Goal: Information Seeking & Learning: Compare options

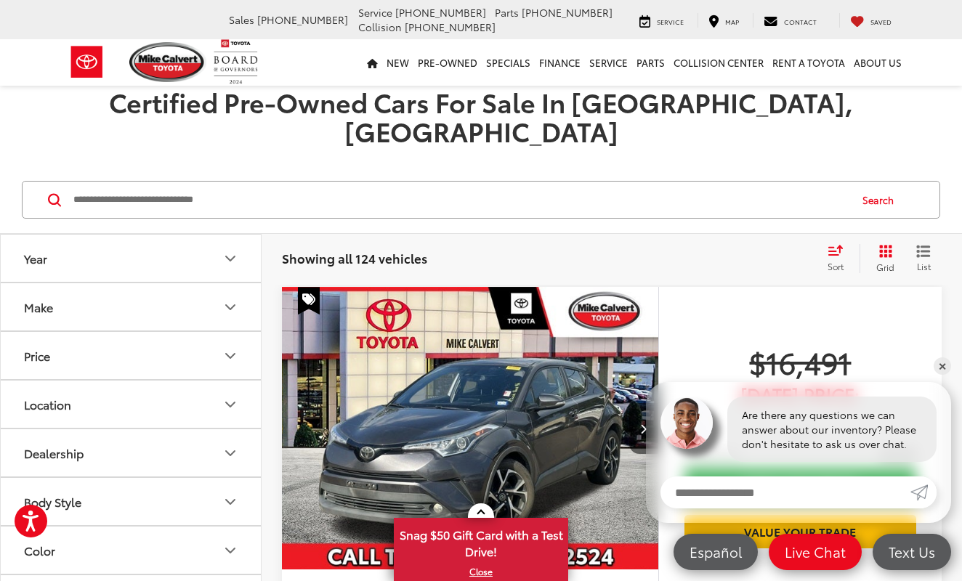
click at [230, 250] on icon "Year" at bounding box center [230, 258] width 17 height 17
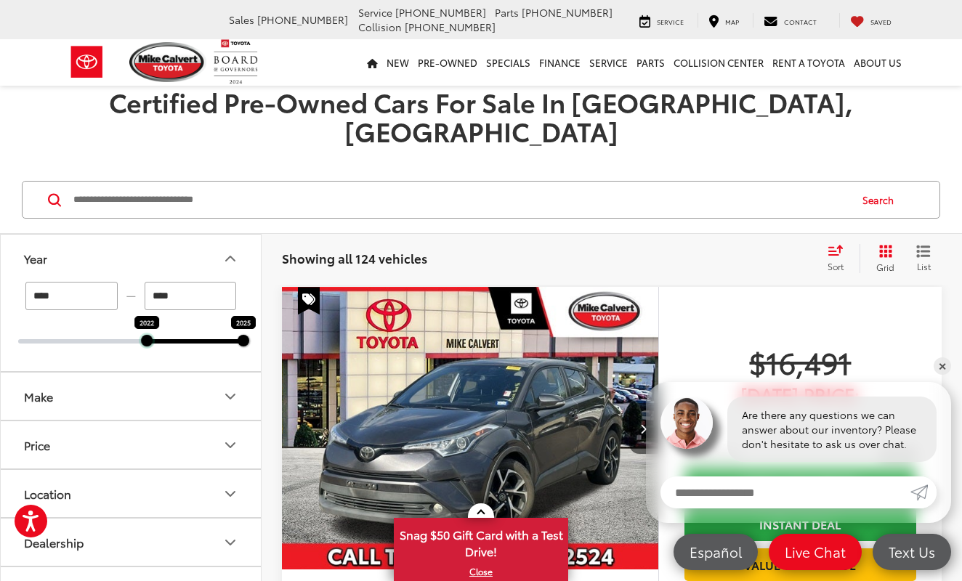
drag, startPoint x: 18, startPoint y: 316, endPoint x: 159, endPoint y: 314, distance: 140.9
click at [159, 339] on div "2022 2025" at bounding box center [130, 341] width 225 height 4
type input "****"
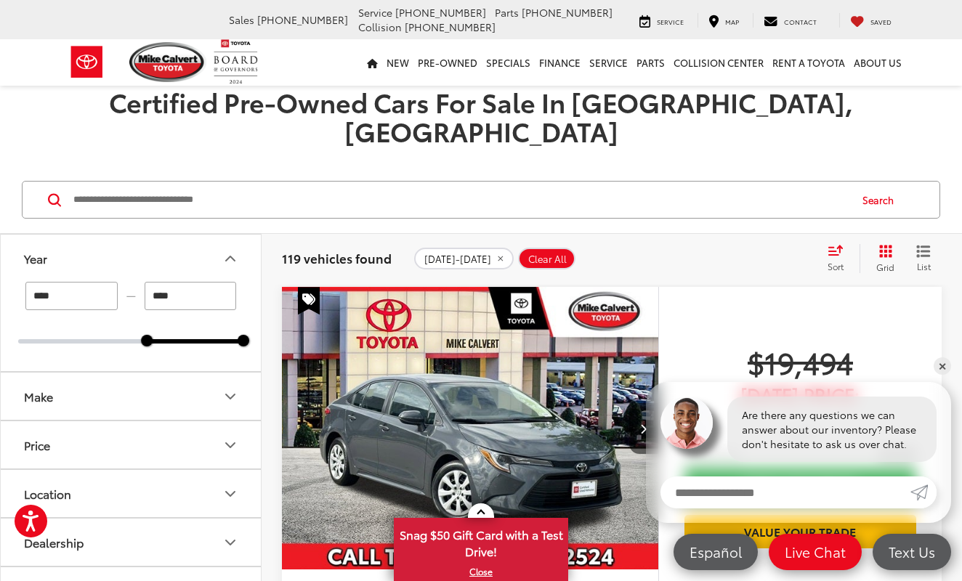
click at [113, 373] on button "Make" at bounding box center [132, 396] width 262 height 47
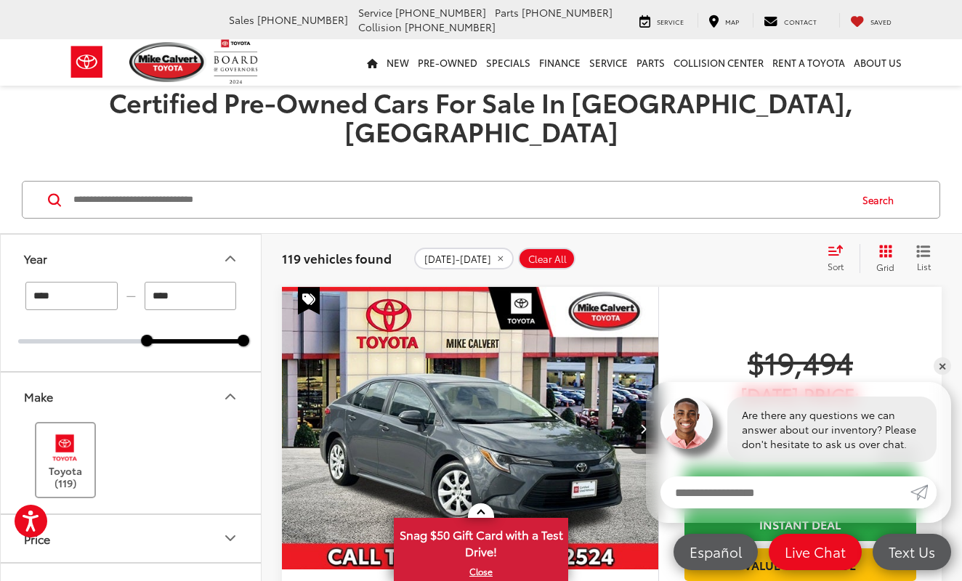
click at [60, 434] on img at bounding box center [65, 448] width 40 height 34
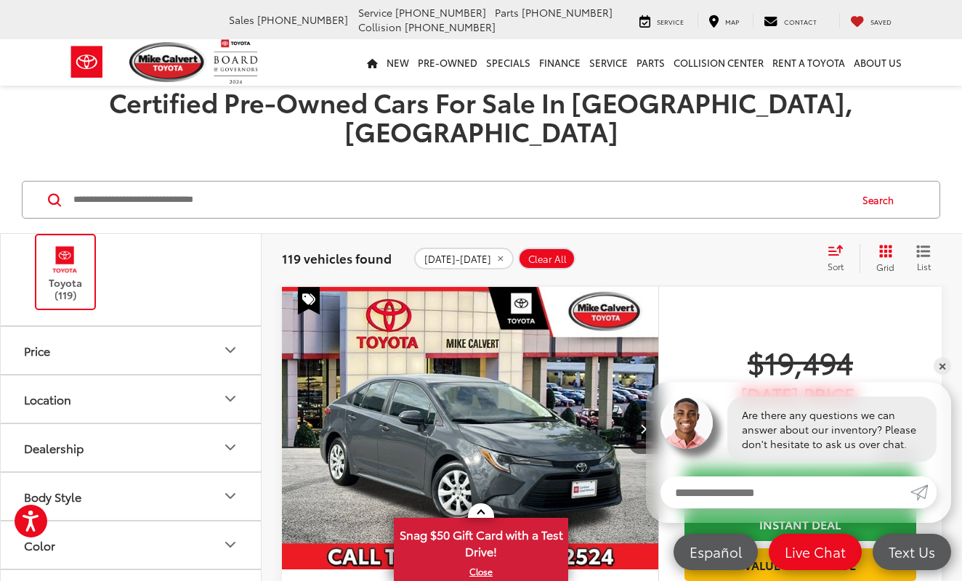
scroll to position [2, 0]
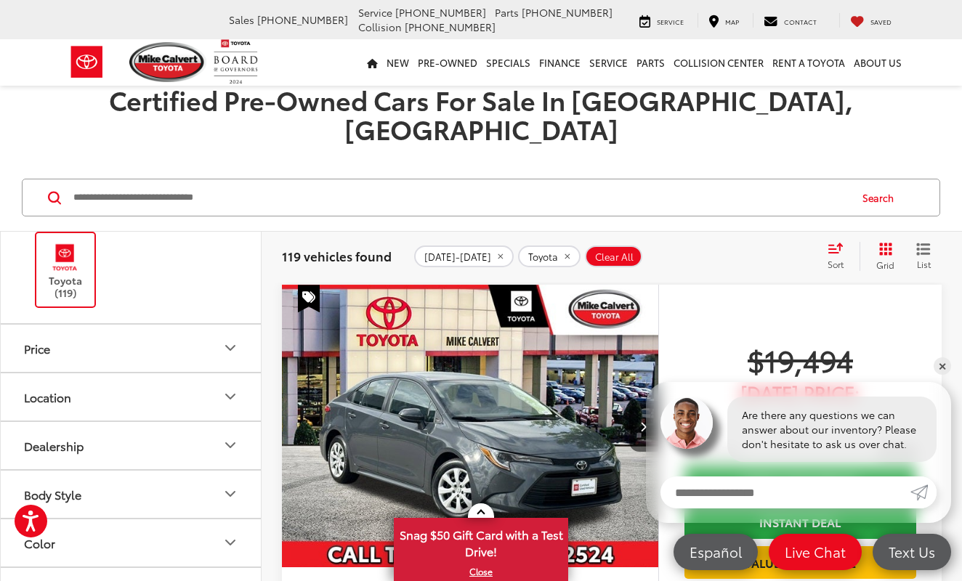
click at [79, 487] on div "Body Style" at bounding box center [52, 494] width 57 height 14
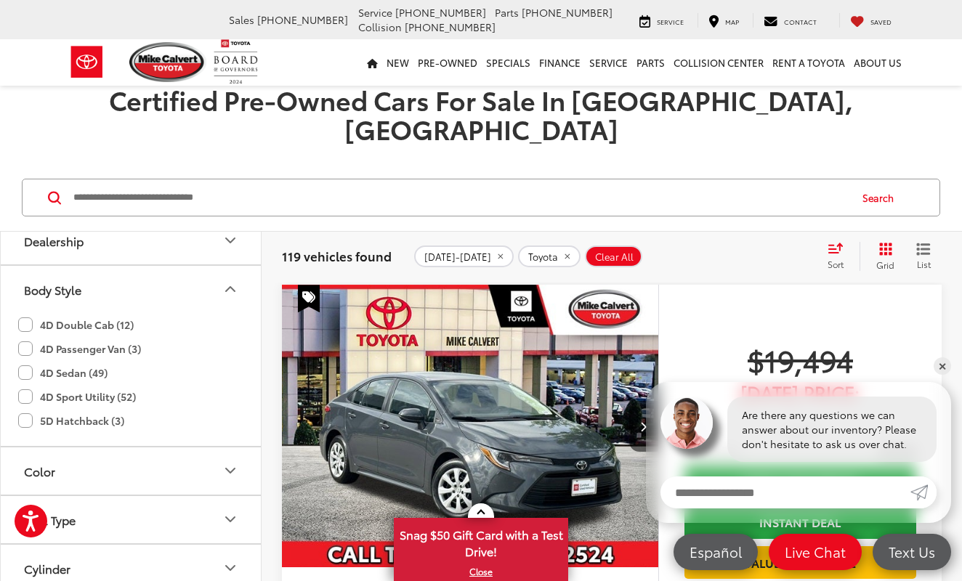
scroll to position [392, 0]
click at [29, 315] on label "4D Double Cab (12)" at bounding box center [76, 327] width 116 height 24
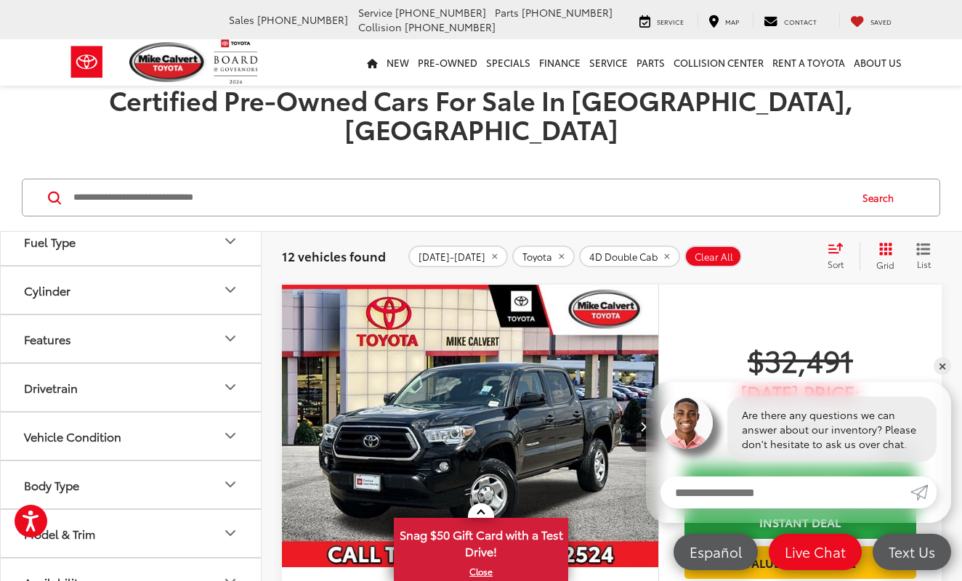
scroll to position [670, 0]
click at [84, 430] on div "Vehicle Condition" at bounding box center [72, 437] width 97 height 14
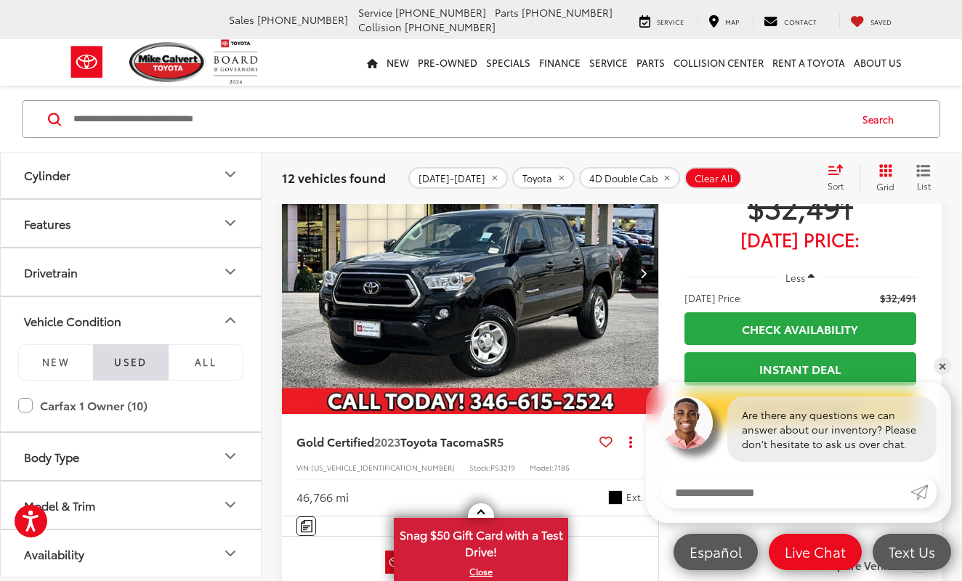
scroll to position [159, 0]
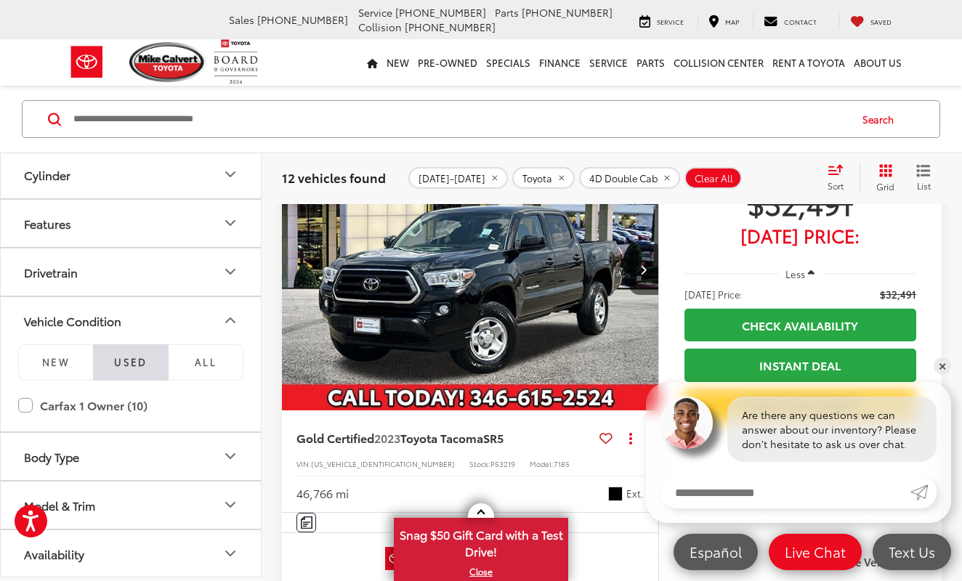
click at [472, 280] on img "2023 Toyota Tacoma SR5 0" at bounding box center [470, 270] width 378 height 284
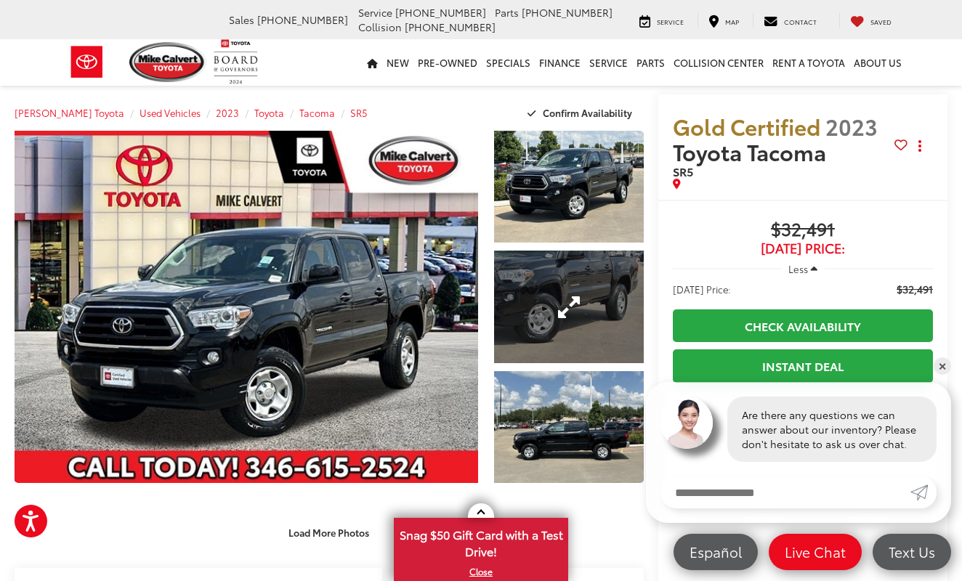
click at [527, 301] on link "Expand Photo 2" at bounding box center [569, 307] width 150 height 112
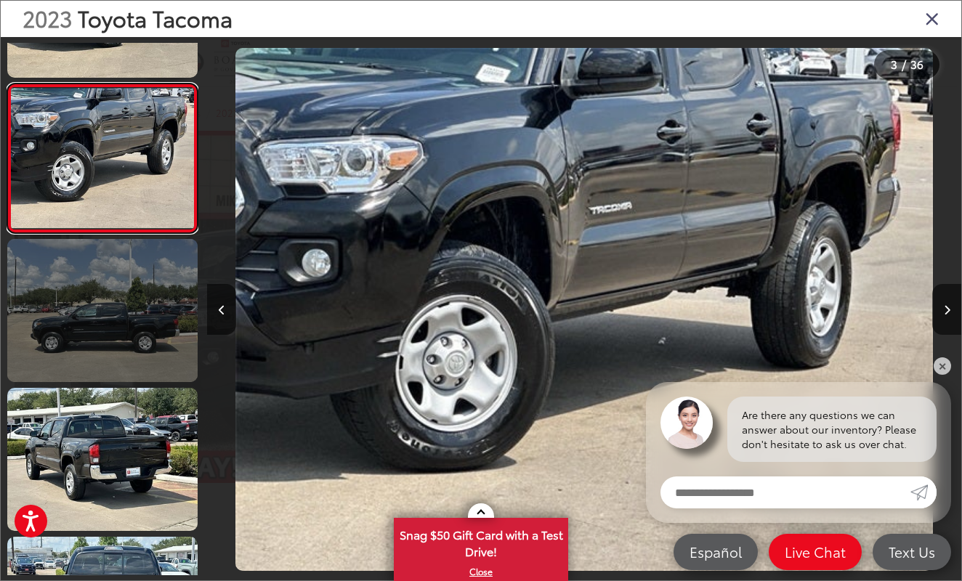
scroll to position [258, 0]
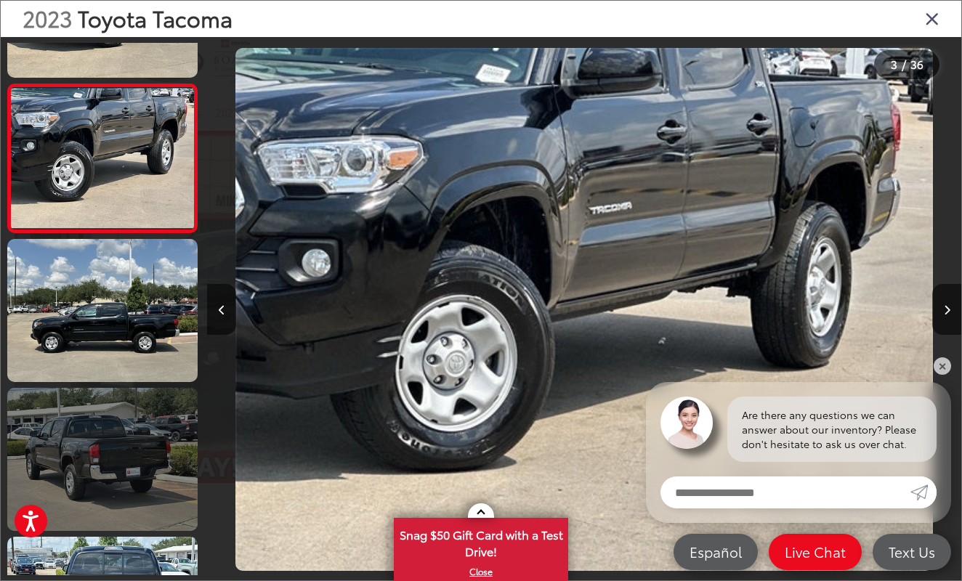
click at [151, 437] on link at bounding box center [102, 459] width 190 height 143
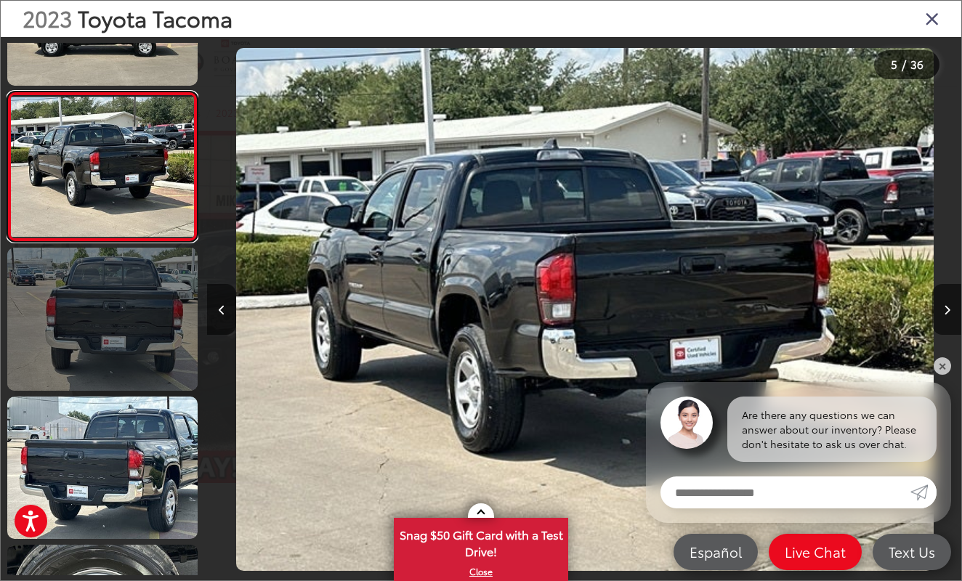
scroll to position [568, 0]
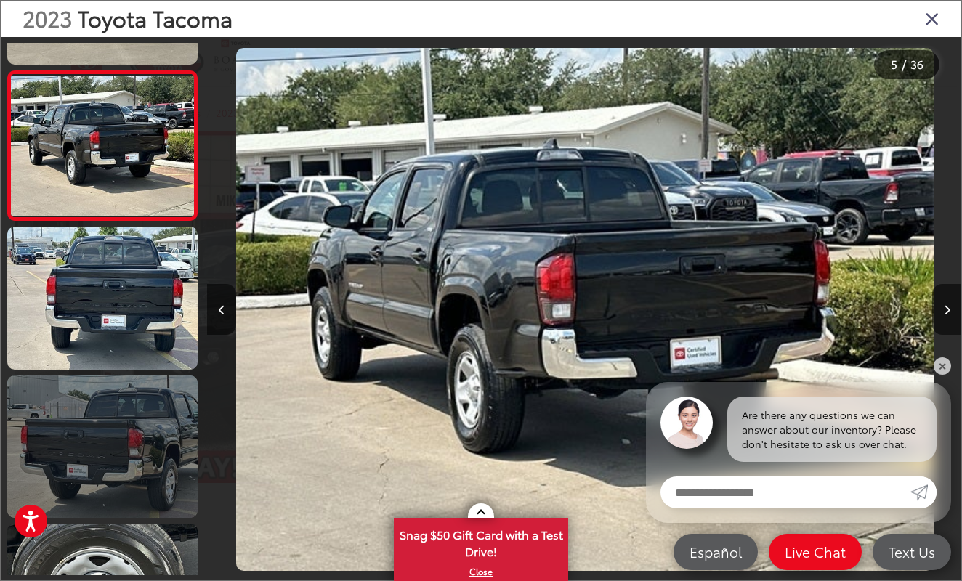
click at [151, 437] on link at bounding box center [102, 447] width 190 height 143
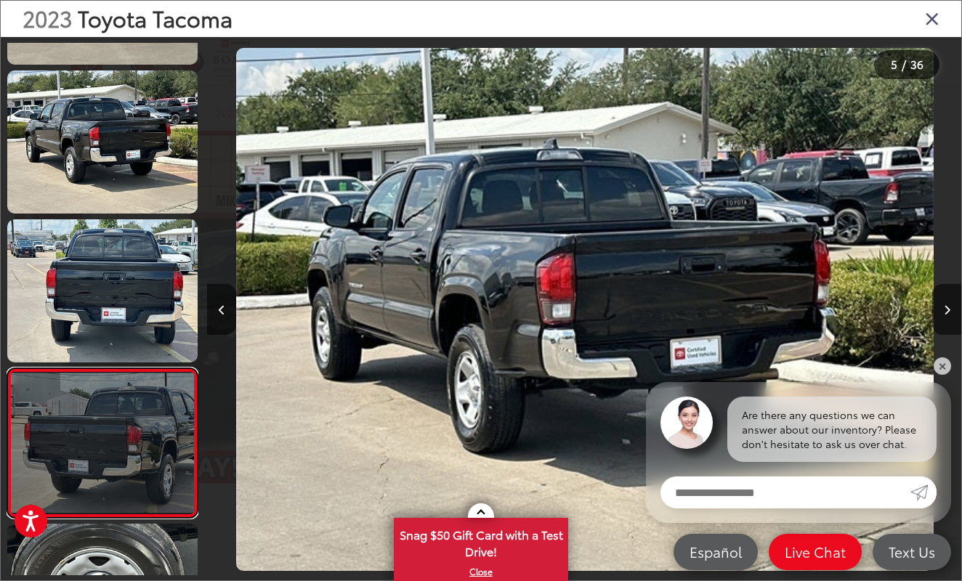
scroll to position [744, 0]
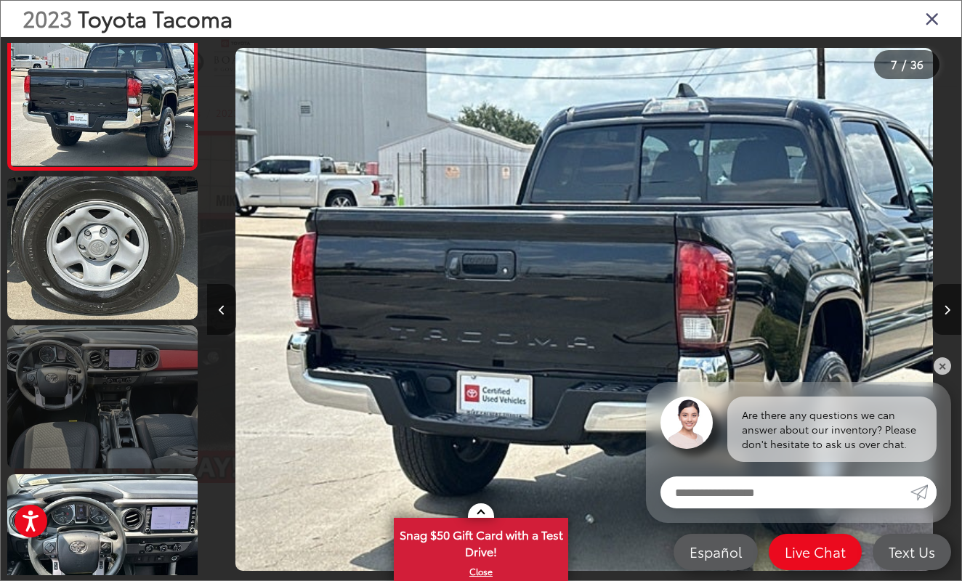
click at [151, 437] on link at bounding box center [102, 396] width 190 height 143
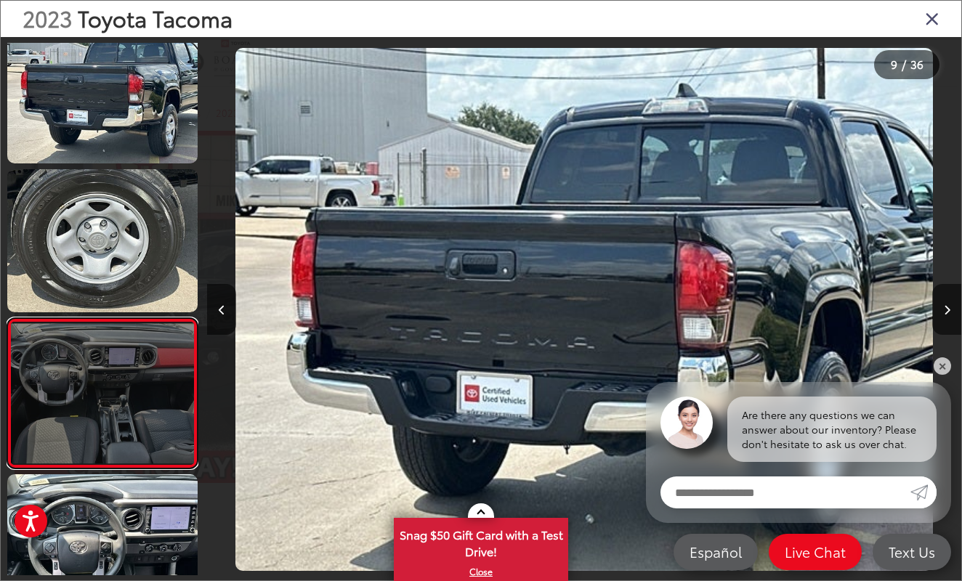
scroll to position [0, 6030]
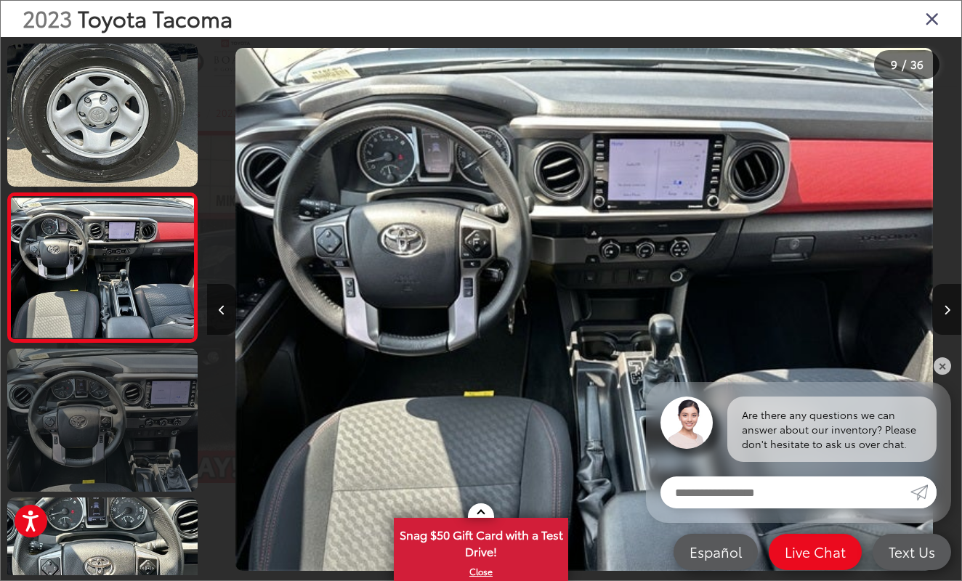
click at [151, 437] on link at bounding box center [102, 420] width 190 height 143
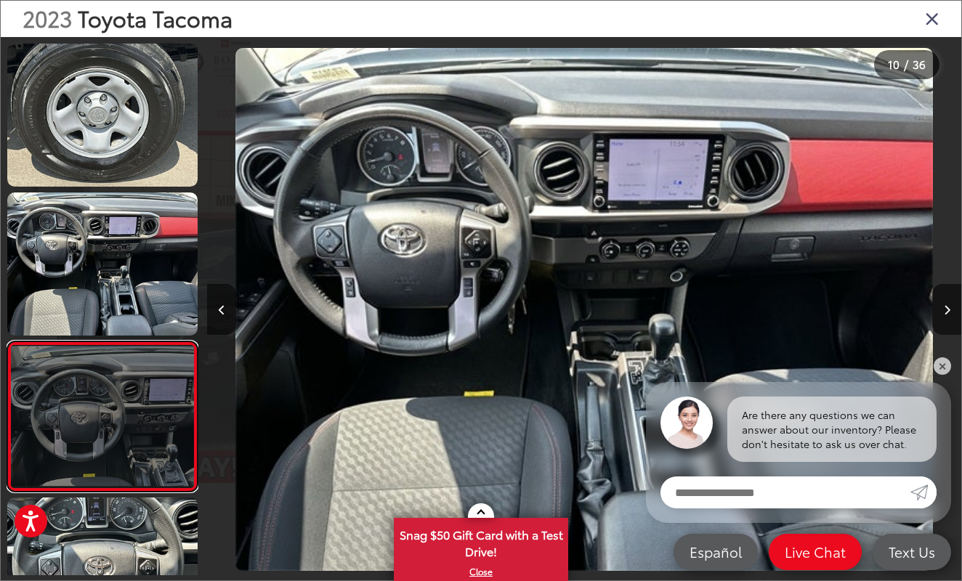
scroll to position [0, 6783]
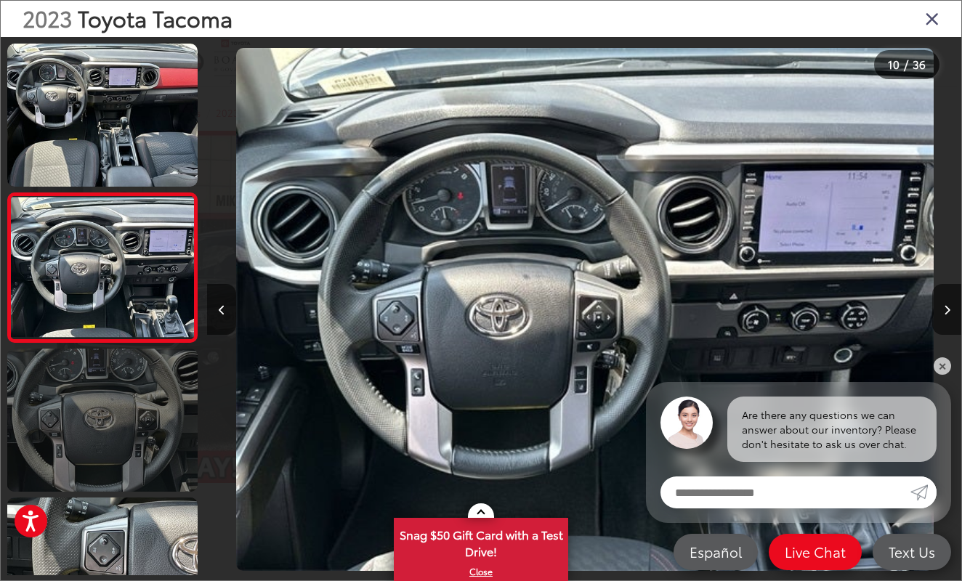
click at [151, 437] on link at bounding box center [102, 420] width 190 height 143
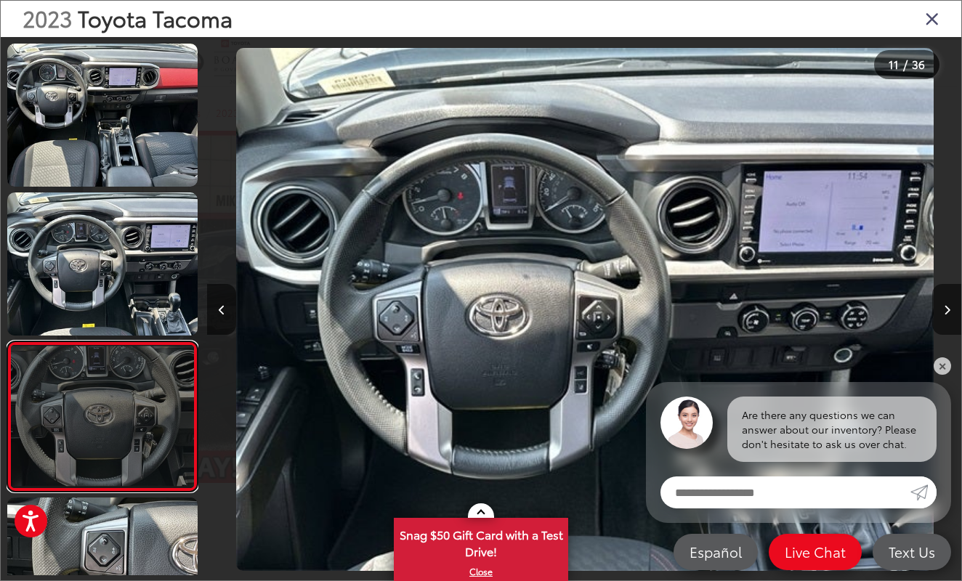
scroll to position [0, 7537]
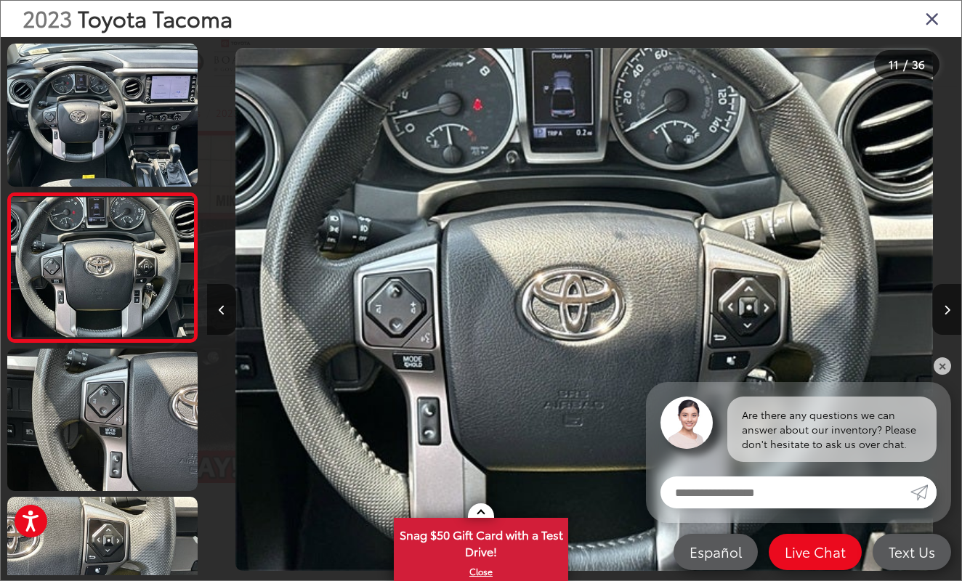
click at [926, 17] on icon "Close gallery" at bounding box center [932, 18] width 15 height 19
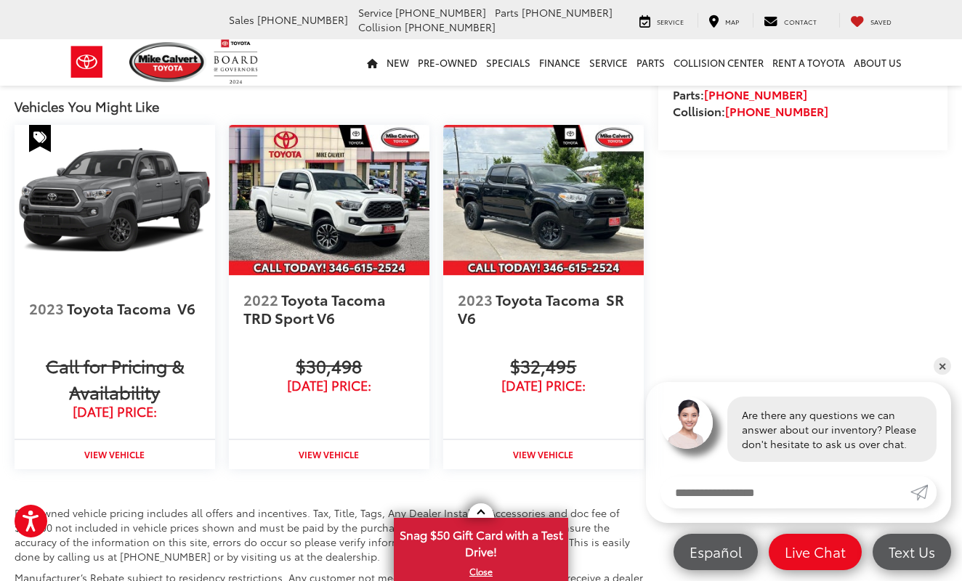
scroll to position [1445, 0]
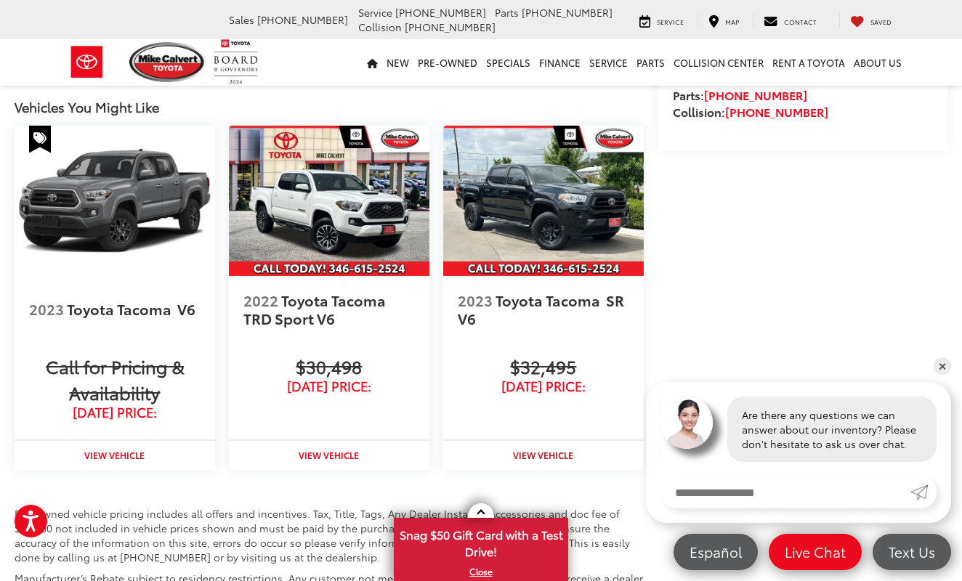
click at [527, 461] on strong "View Vehicle" at bounding box center [543, 455] width 60 height 12
click at [315, 195] on img at bounding box center [329, 201] width 200 height 150
click at [125, 461] on strong "View Vehicle" at bounding box center [114, 455] width 60 height 12
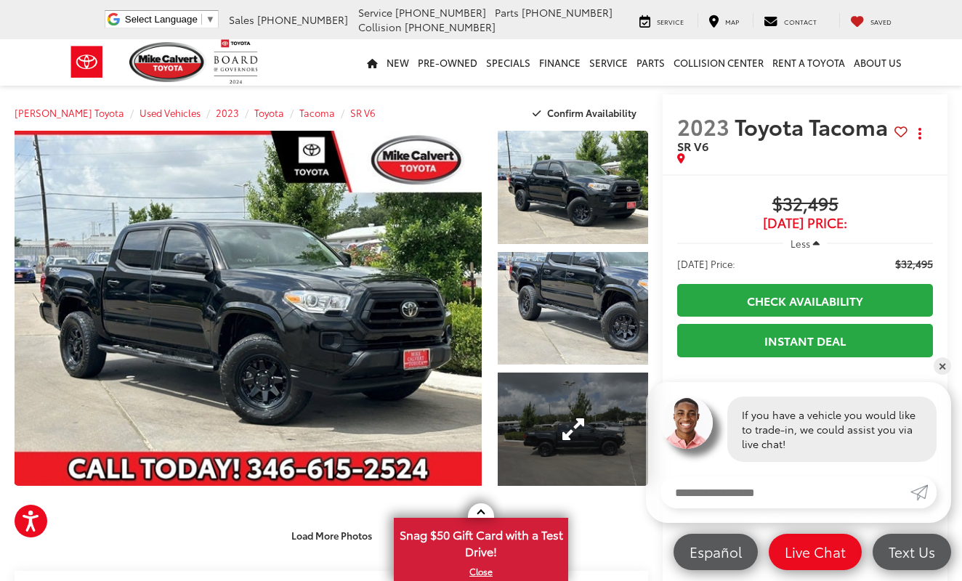
click at [532, 445] on link "Expand Photo 3" at bounding box center [573, 429] width 151 height 113
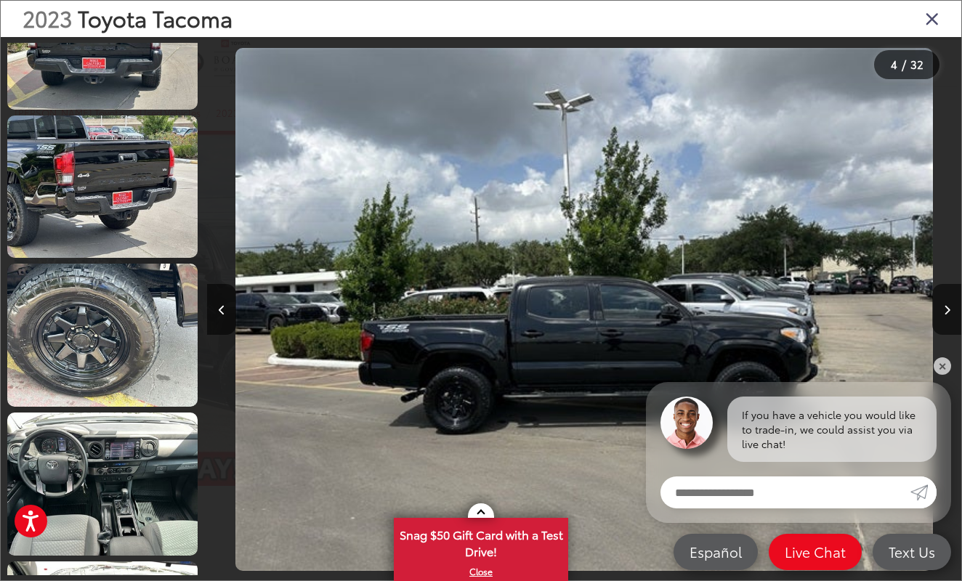
scroll to position [906, 0]
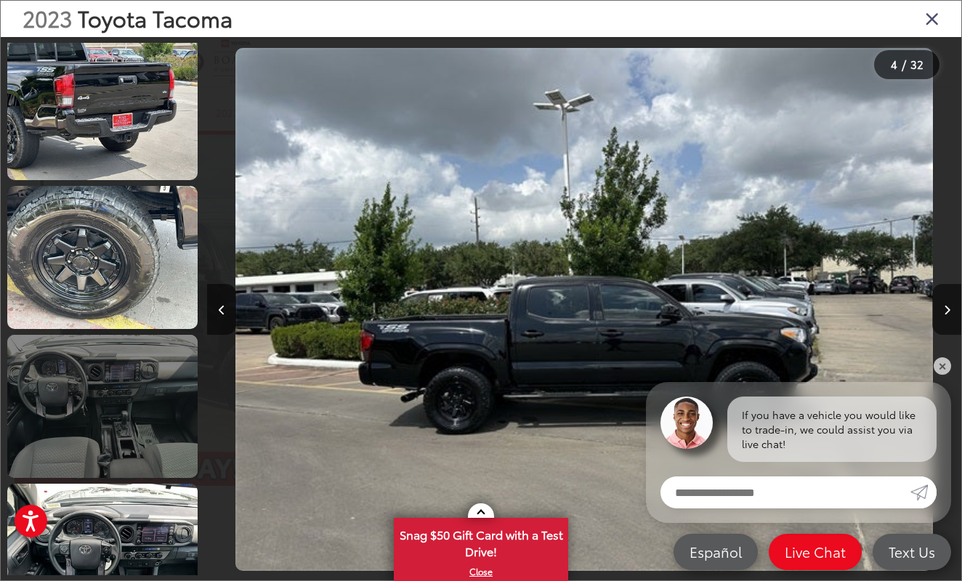
click at [145, 454] on link at bounding box center [102, 406] width 190 height 143
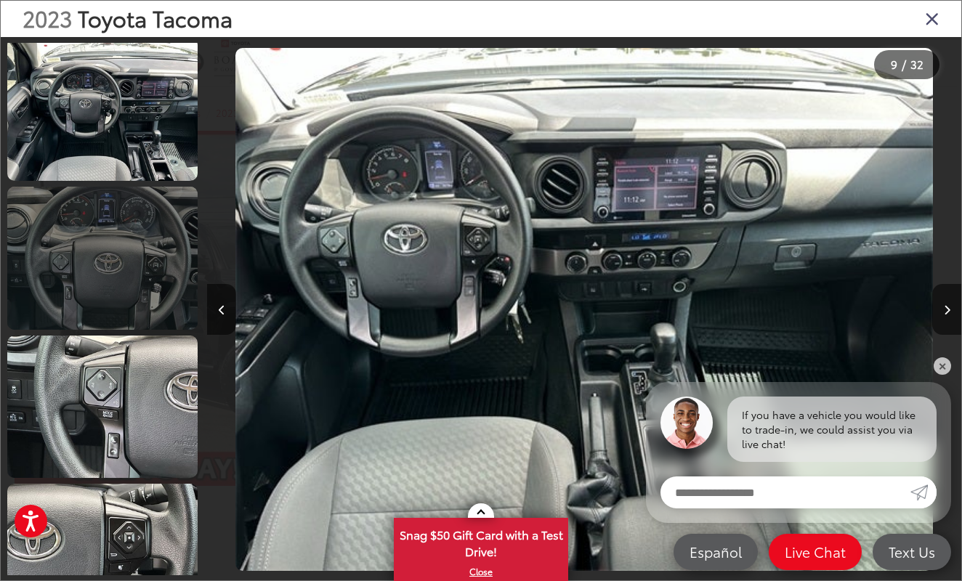
scroll to position [1438, 0]
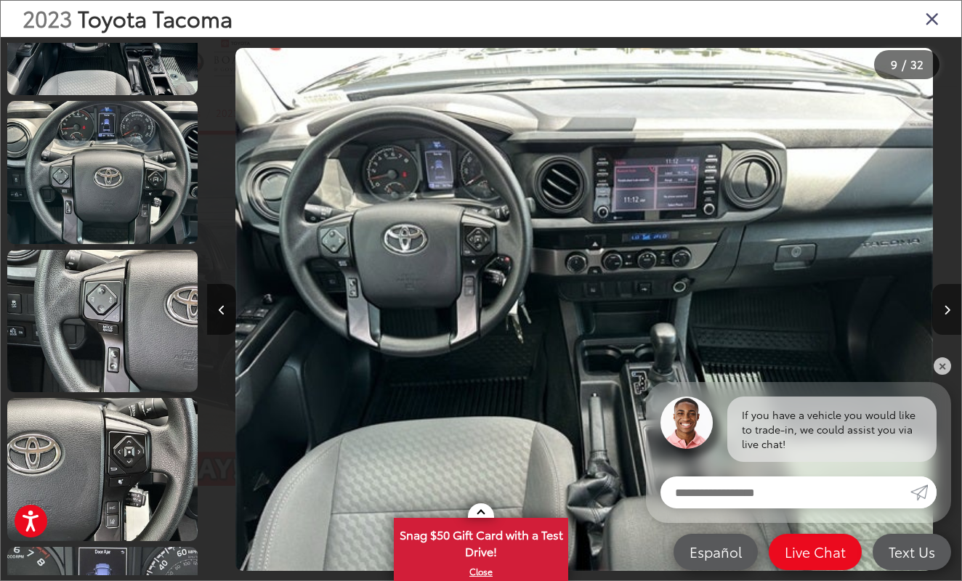
click at [944, 312] on icon "Next image" at bounding box center [947, 310] width 7 height 10
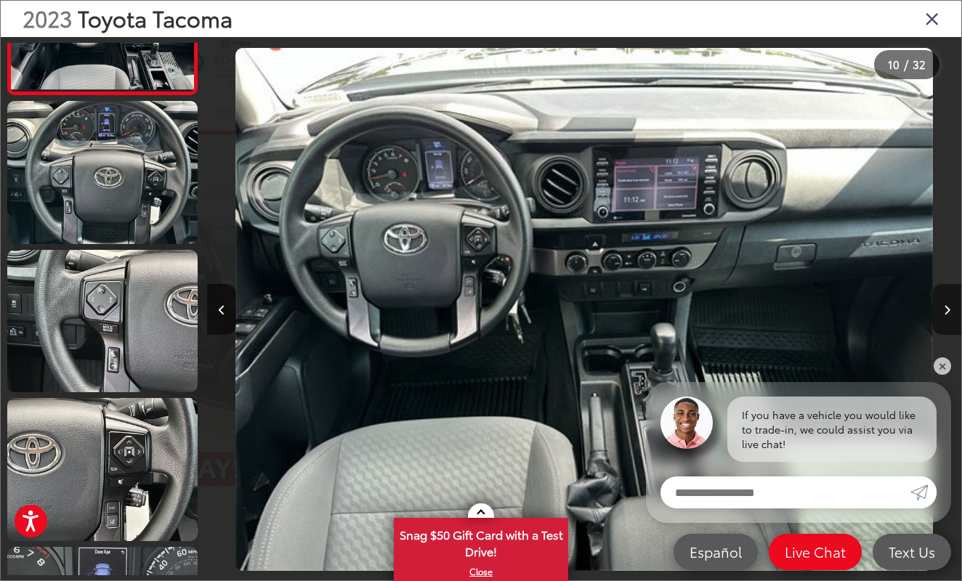
scroll to position [1190, 0]
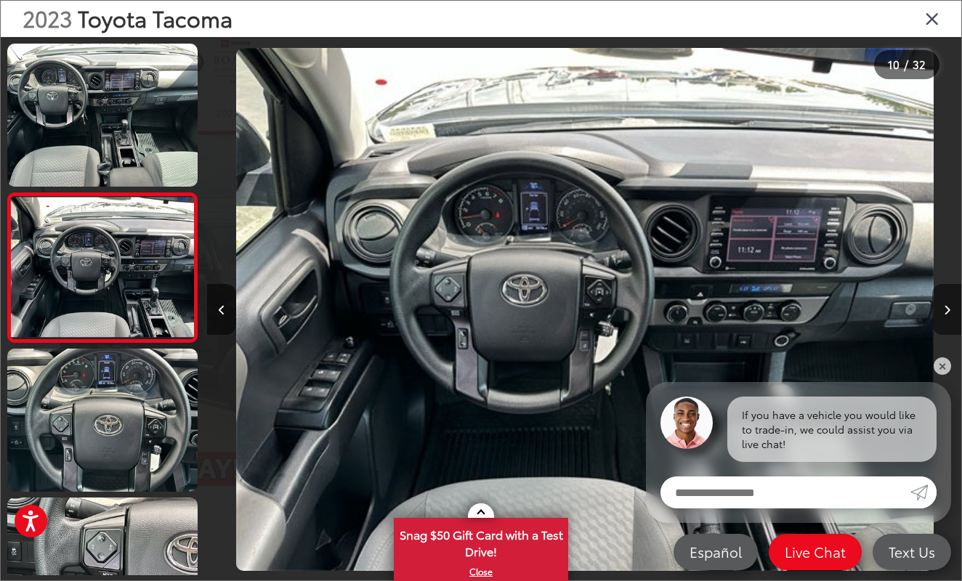
click at [944, 312] on icon "Next image" at bounding box center [947, 310] width 7 height 10
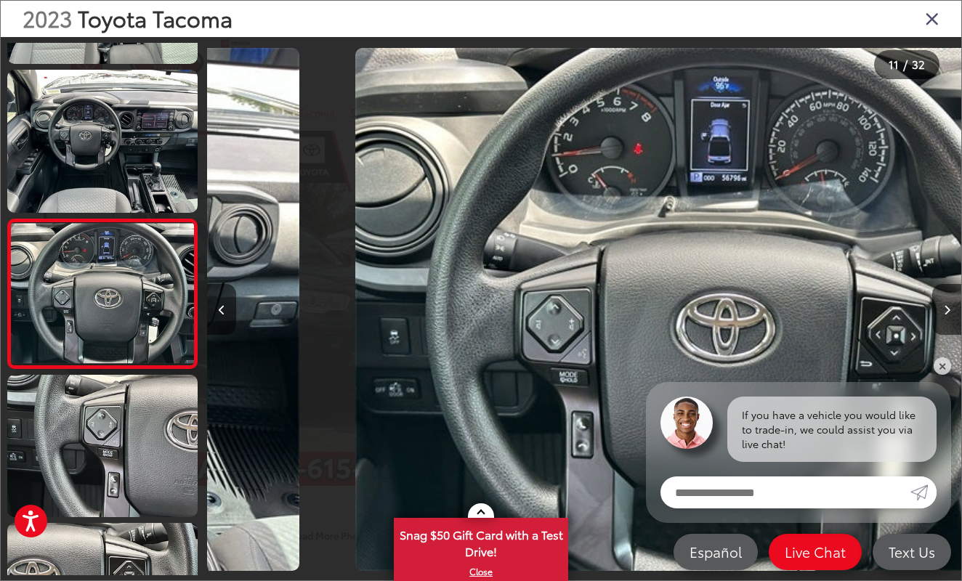
scroll to position [1339, 0]
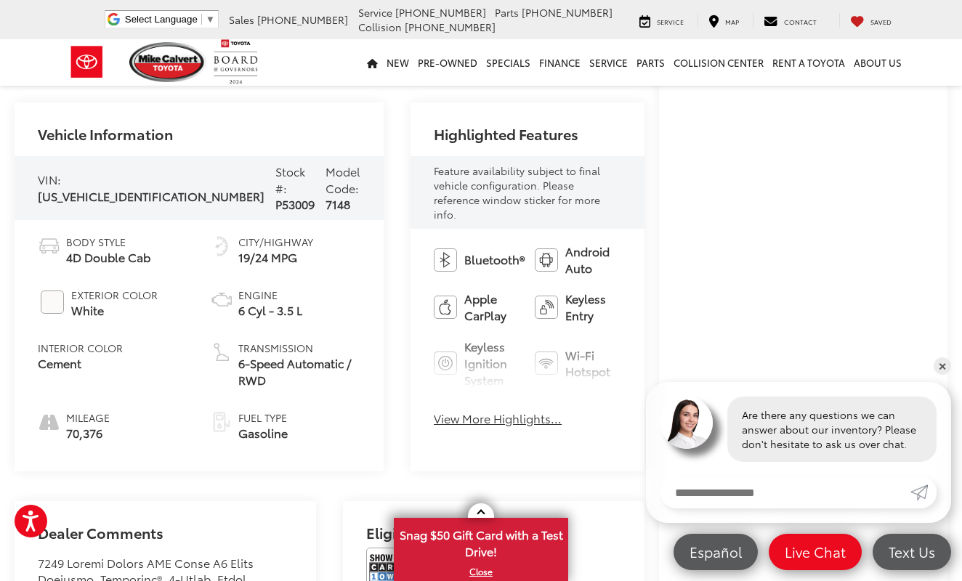
scroll to position [326, 0]
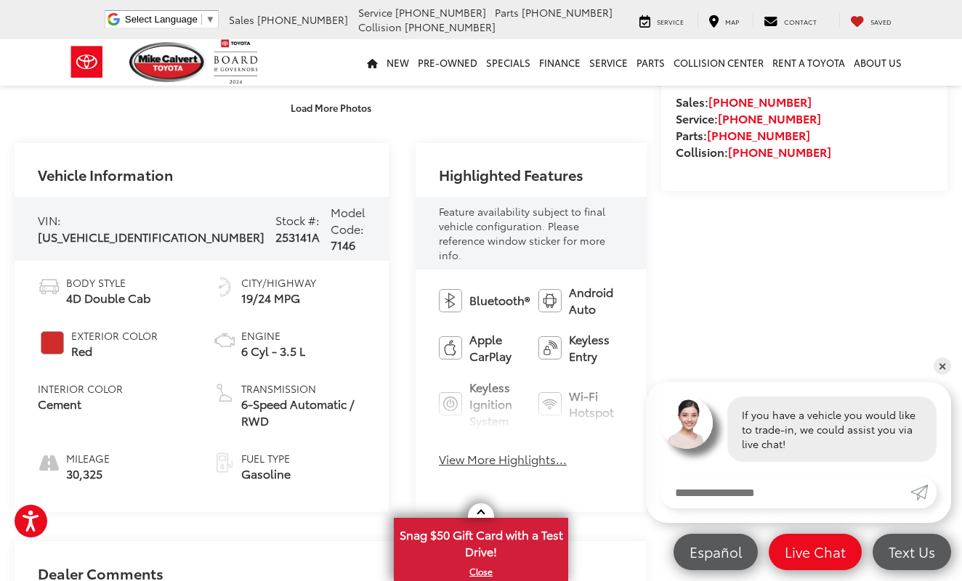
scroll to position [428, 0]
click at [439, 450] on button "View More Highlights..." at bounding box center [503, 458] width 128 height 17
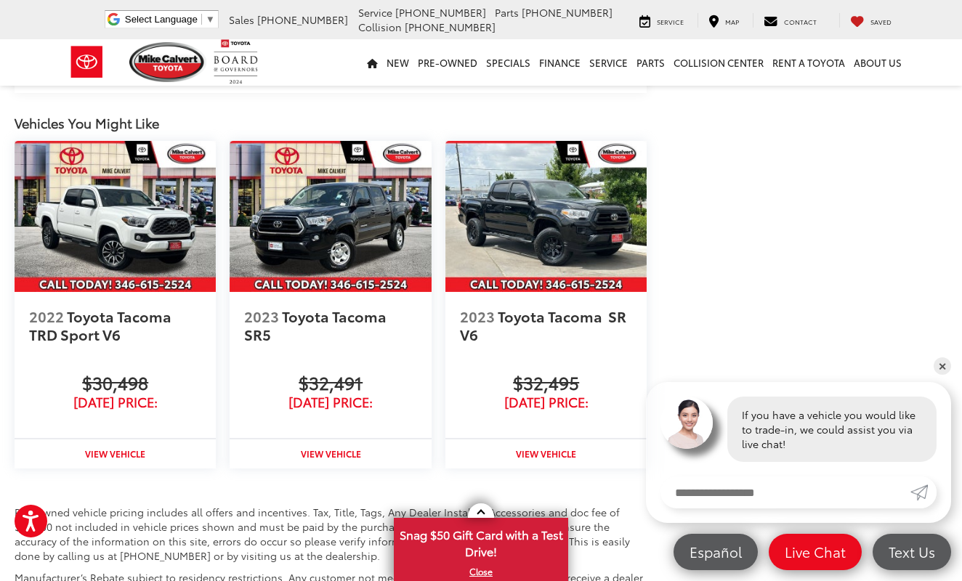
scroll to position [1624, 0]
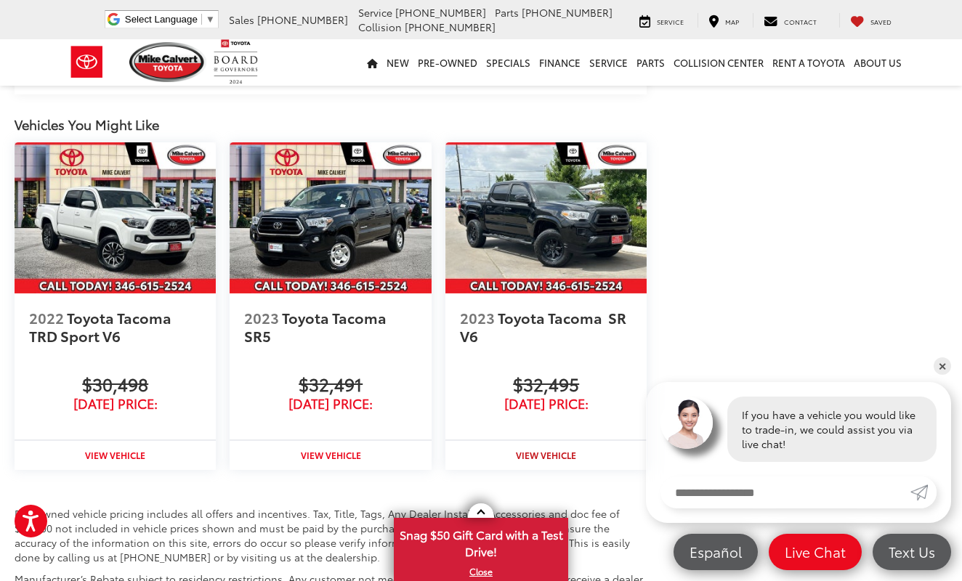
click at [516, 449] on strong "View Vehicle" at bounding box center [546, 455] width 60 height 12
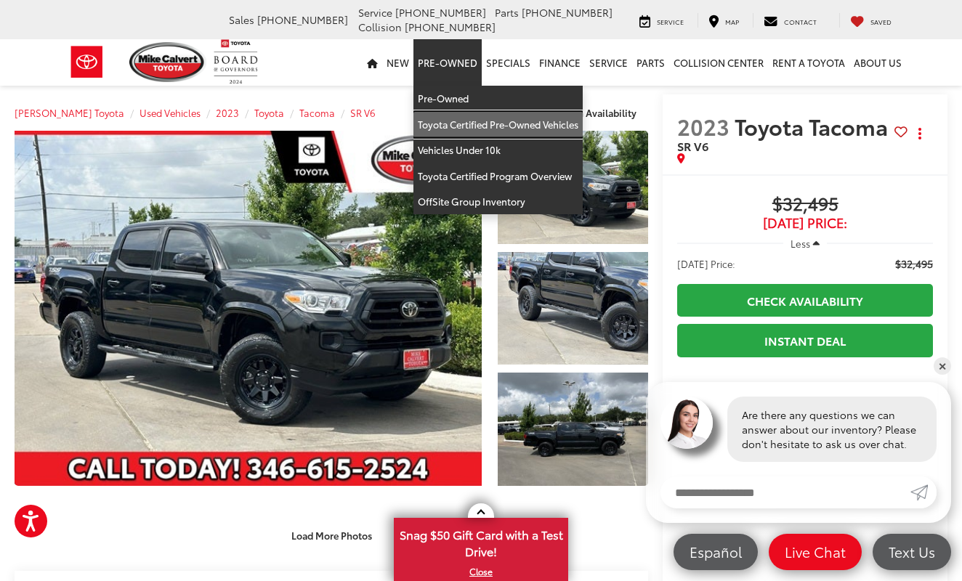
click at [447, 121] on link "Toyota Certified Pre-Owned Vehicles" at bounding box center [497, 125] width 169 height 26
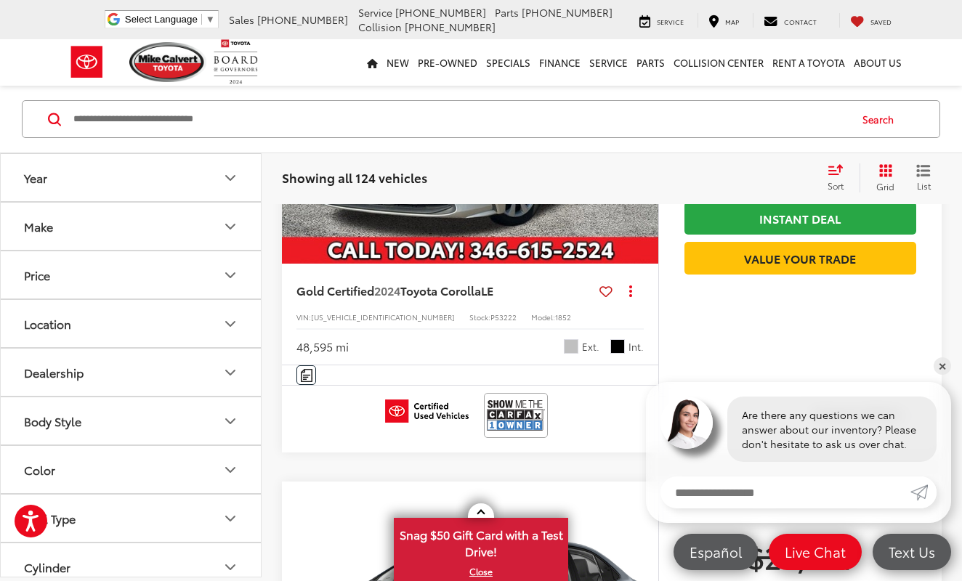
scroll to position [2136, 0]
